Goal: Information Seeking & Learning: Learn about a topic

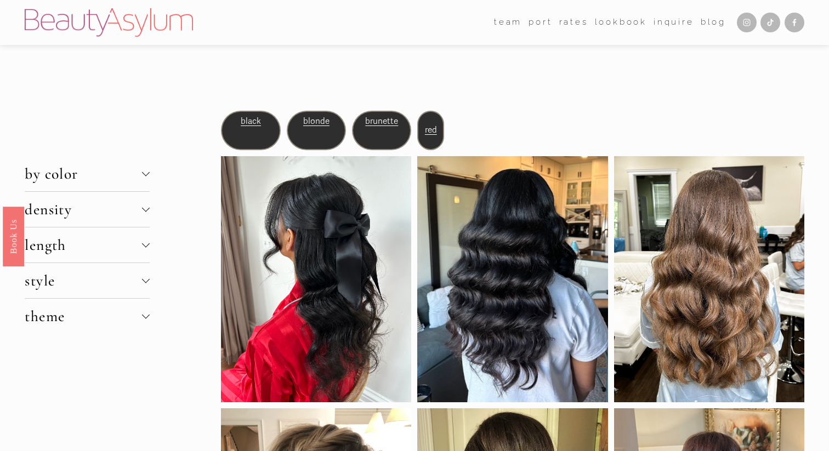
click at [121, 206] on span "density" at bounding box center [83, 209] width 117 height 19
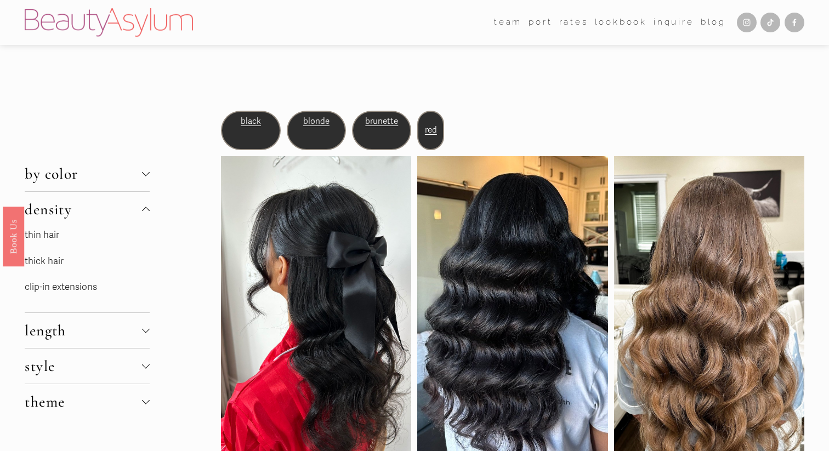
click at [72, 237] on p "thin hair" at bounding box center [87, 235] width 125 height 17
click at [45, 230] on link "thin hair" at bounding box center [42, 235] width 35 height 12
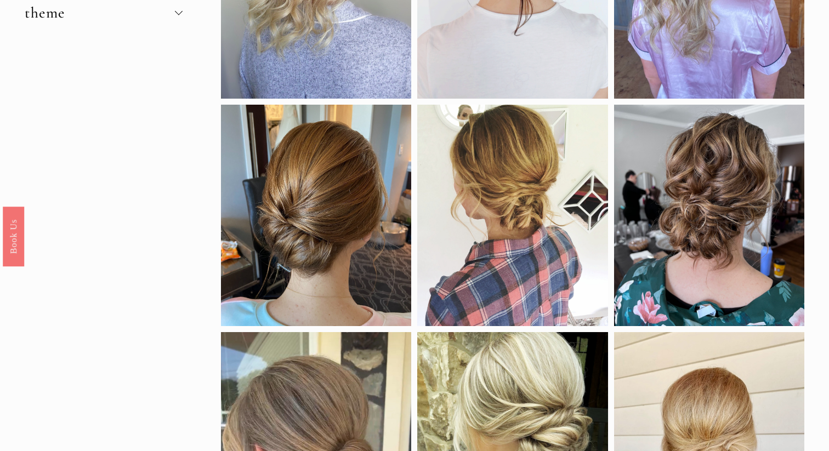
scroll to position [30, 0]
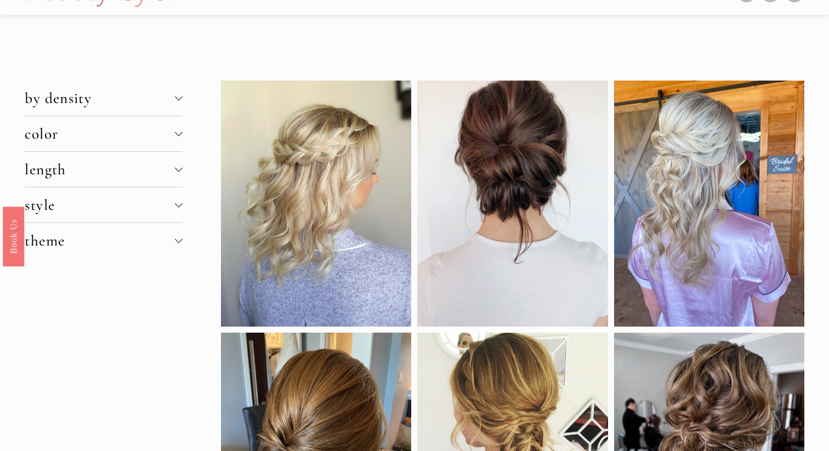
click at [96, 99] on span "by density" at bounding box center [100, 98] width 150 height 19
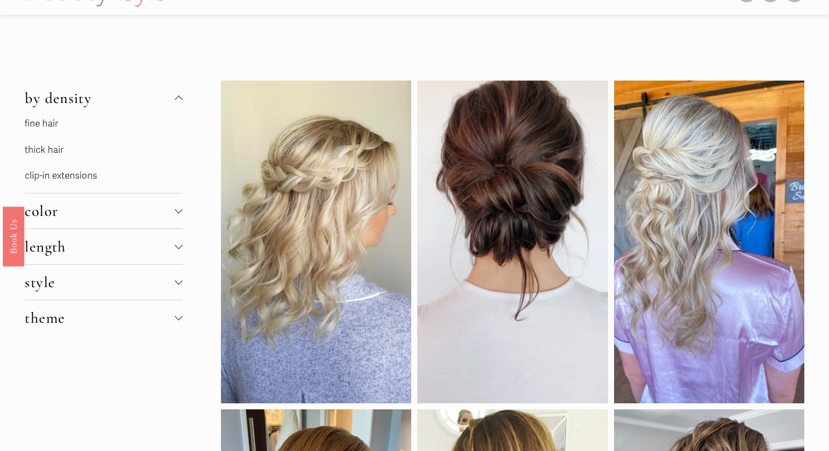
click at [55, 151] on link "thick hair" at bounding box center [44, 150] width 39 height 12
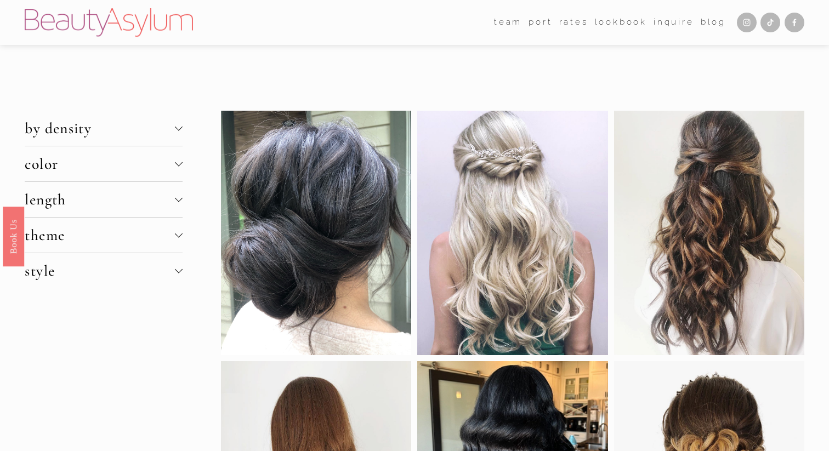
click at [93, 138] on button "by density" at bounding box center [103, 128] width 157 height 35
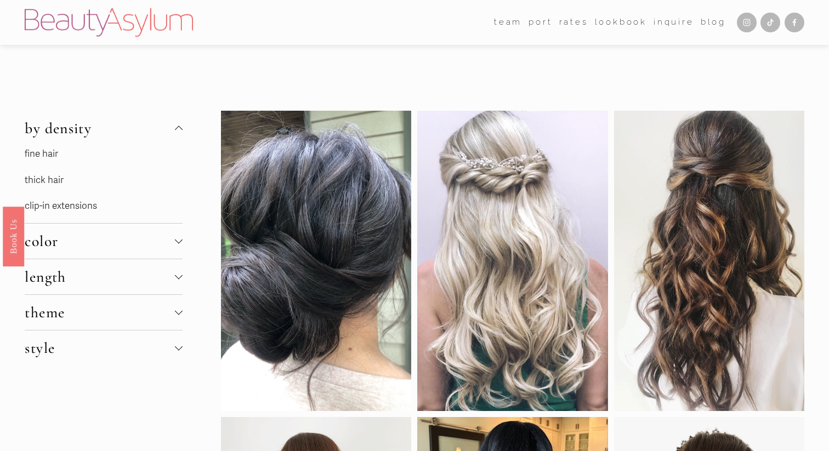
click at [38, 151] on link "fine hair" at bounding box center [41, 154] width 33 height 12
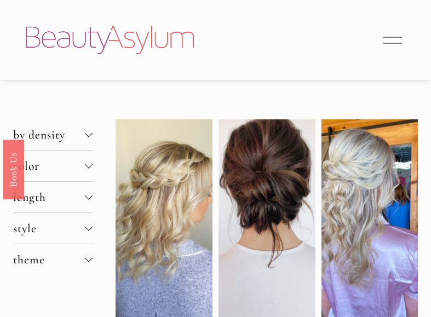
click at [75, 236] on button "style" at bounding box center [52, 228] width 79 height 31
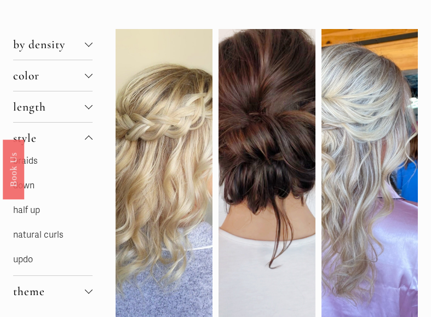
scroll to position [89, 0]
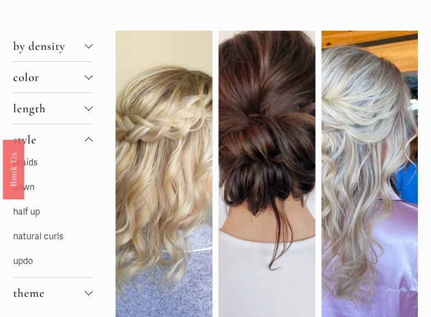
click at [48, 206] on p "half up" at bounding box center [52, 212] width 79 height 16
click at [31, 210] on link "half up" at bounding box center [26, 212] width 27 height 11
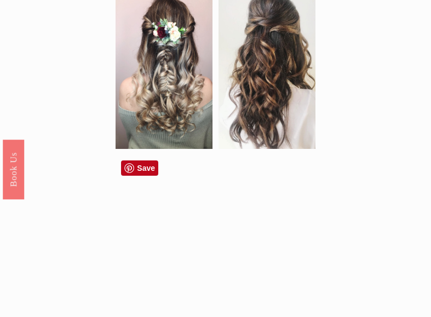
scroll to position [632, 0]
